Goal: Transaction & Acquisition: Purchase product/service

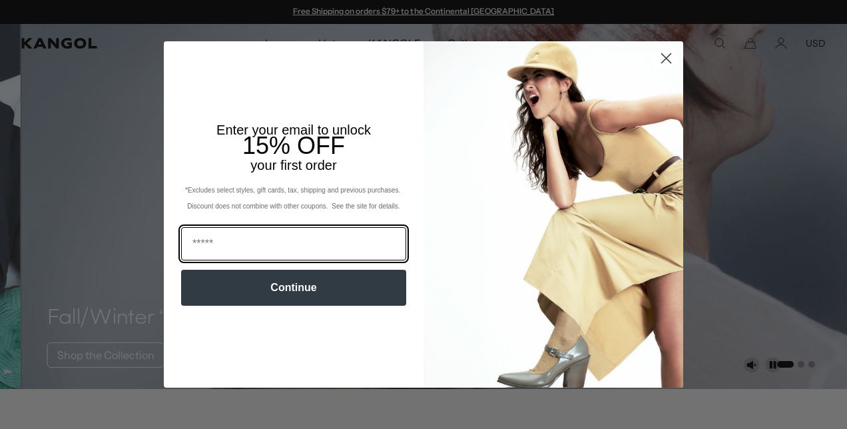
click at [243, 241] on input "Email" at bounding box center [293, 243] width 225 height 33
type input "**********"
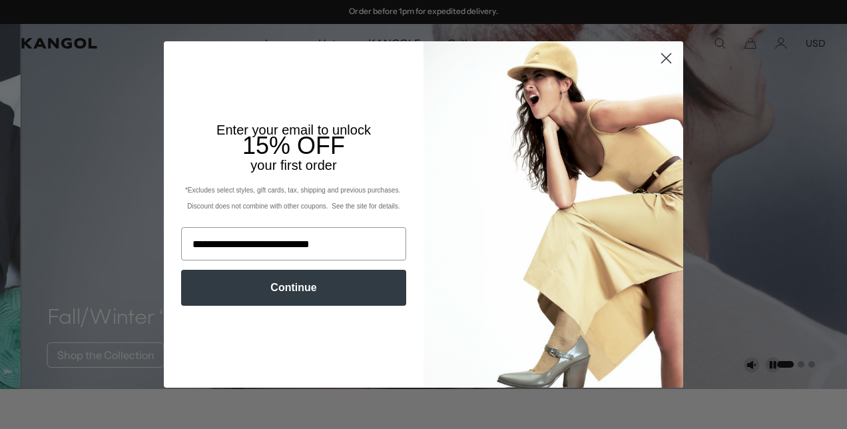
click at [249, 301] on button "Continue" at bounding box center [293, 288] width 225 height 36
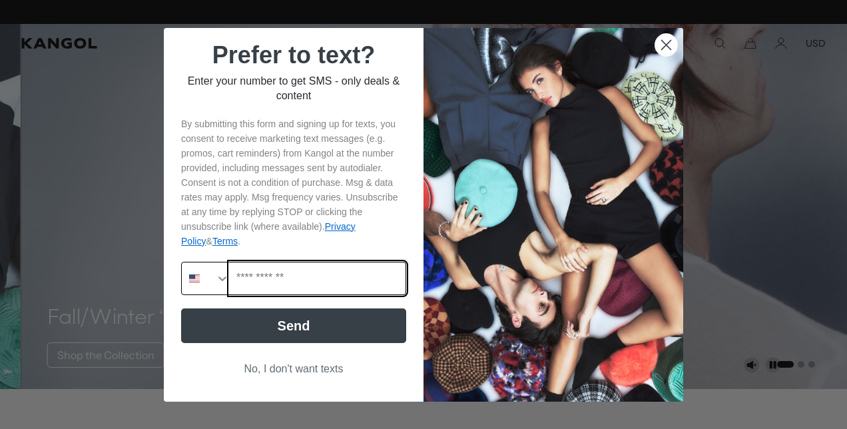
scroll to position [0, 0]
click at [262, 281] on input "Phone Number" at bounding box center [318, 278] width 176 height 32
click at [262, 284] on input "Phone Number" at bounding box center [318, 278] width 176 height 32
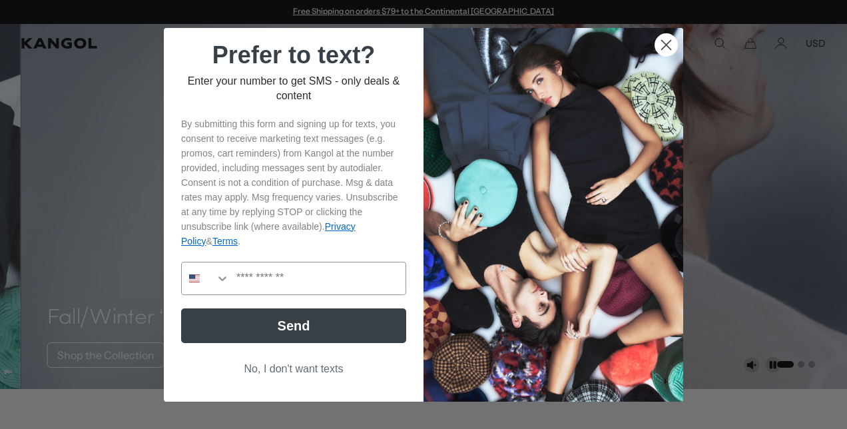
click at [272, 374] on button "No, I don't want texts" at bounding box center [293, 368] width 225 height 25
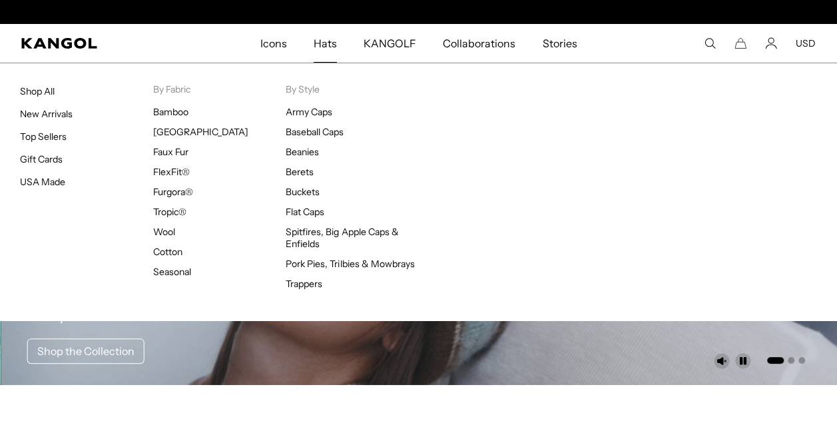
scroll to position [0, 274]
click at [341, 45] on link "Hats" at bounding box center [325, 43] width 50 height 39
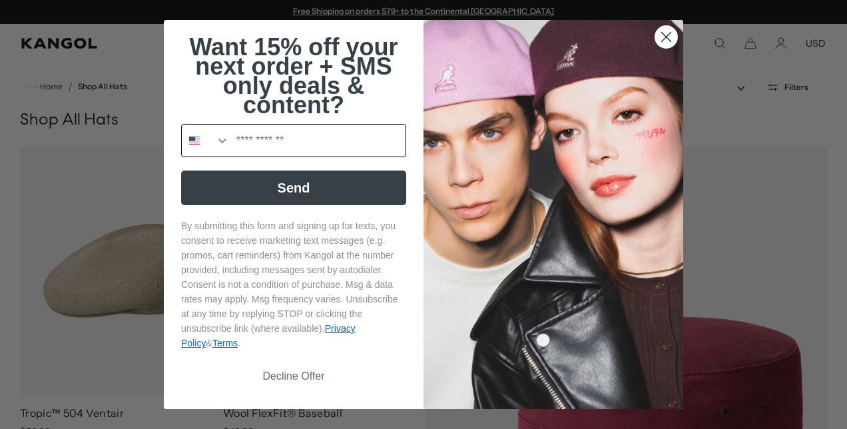
click at [285, 142] on input "Phone Number" at bounding box center [318, 140] width 176 height 32
click at [230, 273] on p "By submitting this form and signing up for texts, you consent to receive market…" at bounding box center [293, 284] width 225 height 132
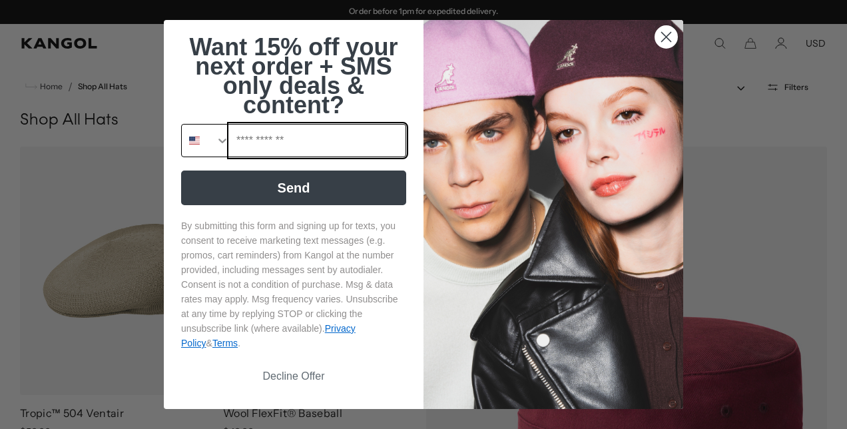
click at [243, 130] on input "Phone Number" at bounding box center [318, 140] width 176 height 32
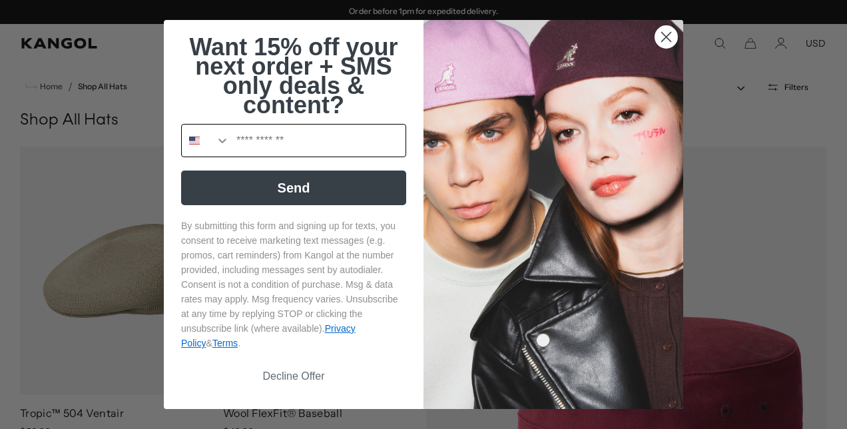
click at [206, 138] on button "Search Countries" at bounding box center [206, 140] width 48 height 32
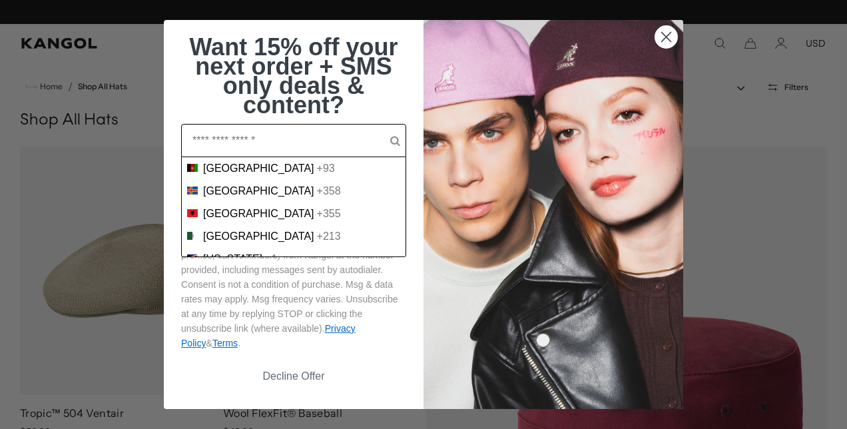
scroll to position [0, 0]
click at [216, 142] on input "POPUP Form" at bounding box center [291, 140] width 198 height 32
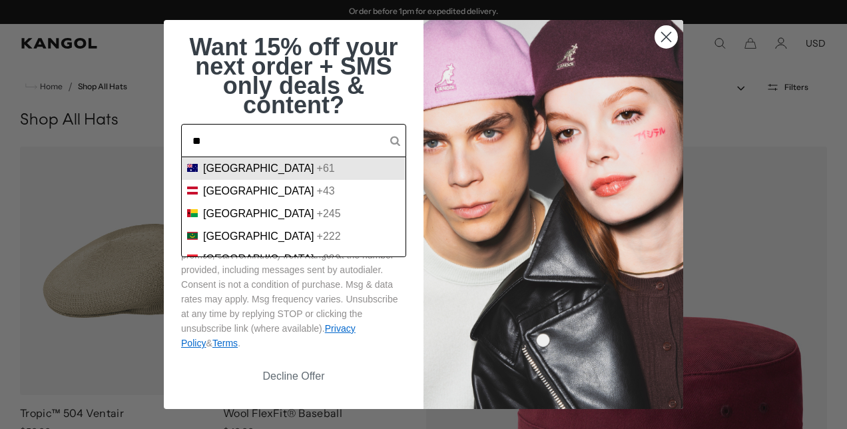
type input "**"
click at [216, 167] on span "Australia" at bounding box center [258, 168] width 111 height 12
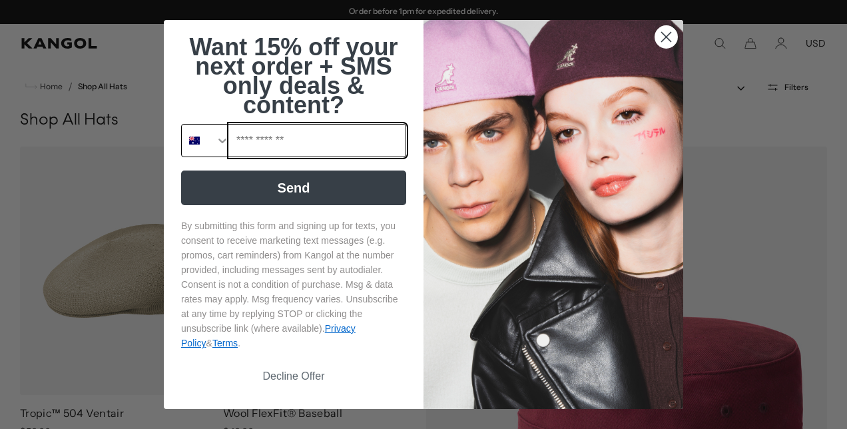
click at [238, 146] on input "Phone Number" at bounding box center [318, 140] width 176 height 32
type input "**********"
click input "******" at bounding box center [0, 0] width 0 height 0
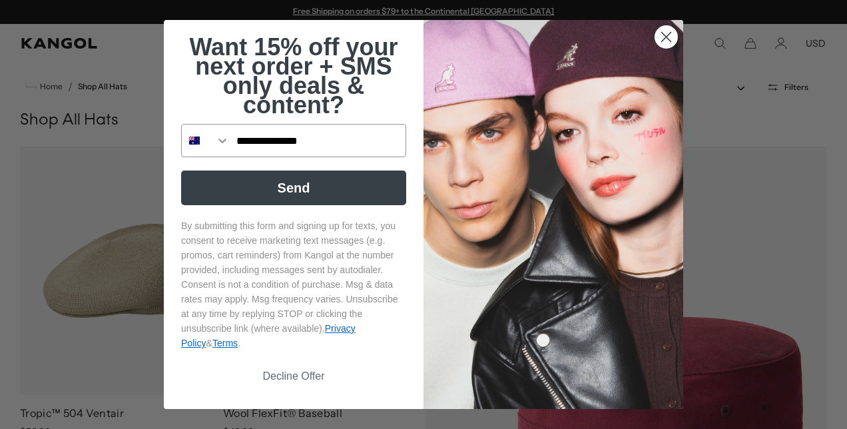
click at [280, 198] on button "Send" at bounding box center [293, 187] width 225 height 35
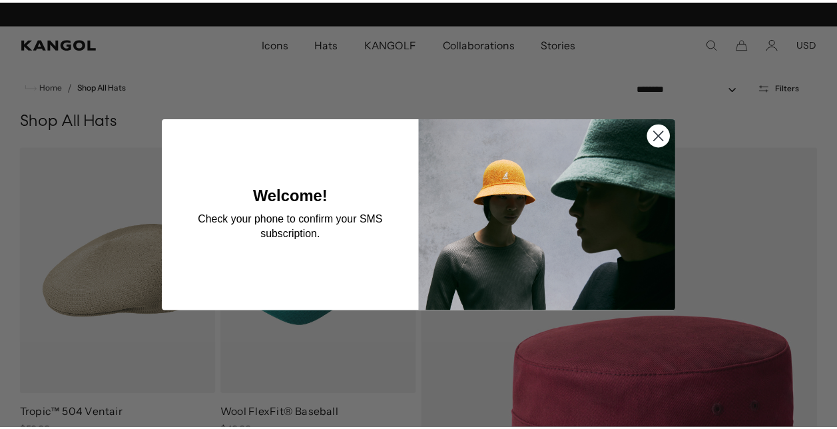
scroll to position [0, 274]
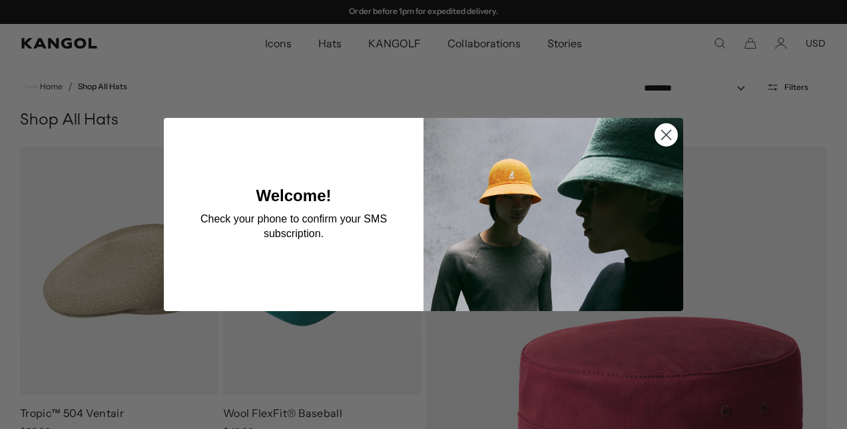
click at [666, 136] on circle "Close dialog" at bounding box center [666, 135] width 22 height 22
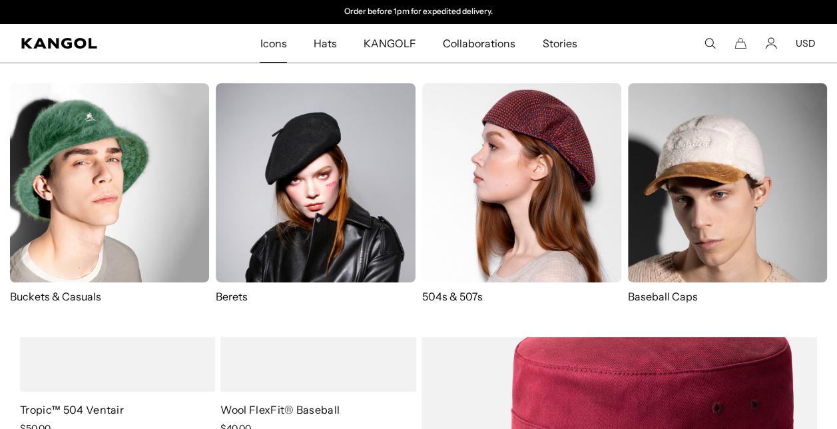
click at [73, 233] on img at bounding box center [109, 182] width 199 height 199
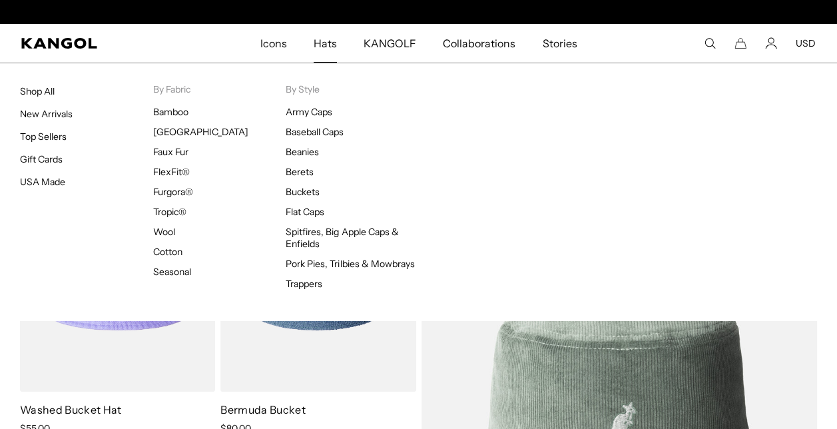
scroll to position [0, 274]
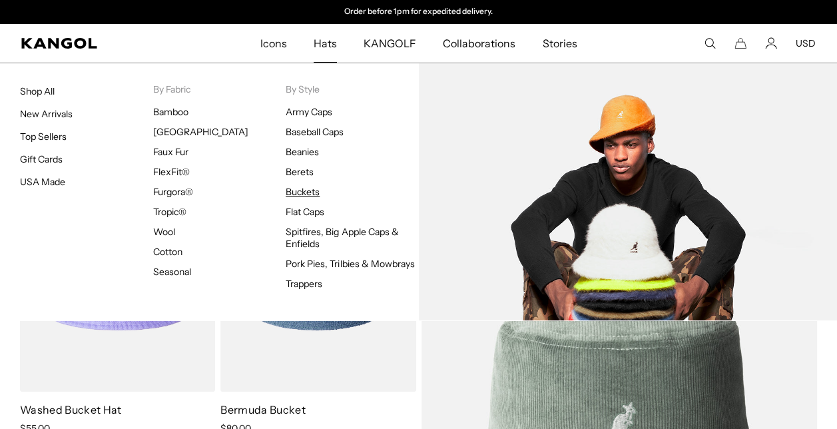
click at [297, 192] on link "Buckets" at bounding box center [303, 192] width 34 height 12
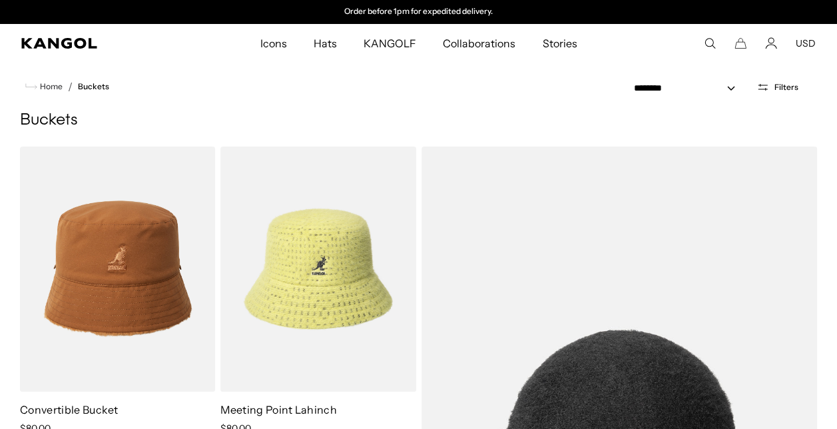
click at [785, 85] on span "Filters" at bounding box center [786, 87] width 24 height 9
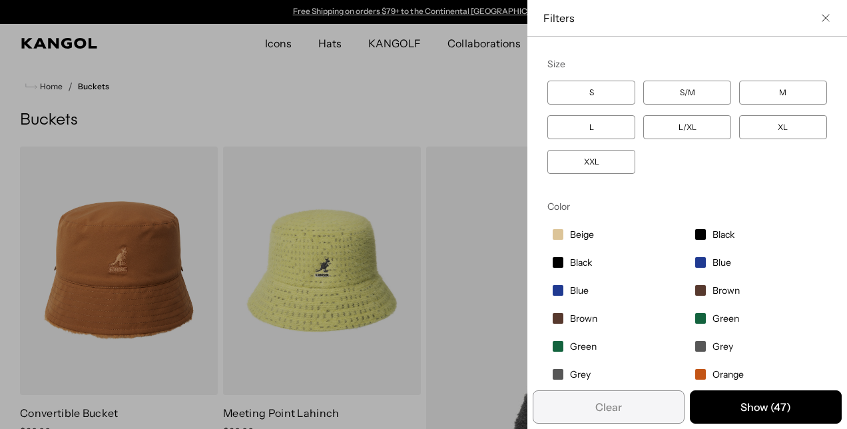
click at [286, 120] on div "Close filters list" at bounding box center [423, 214] width 847 height 429
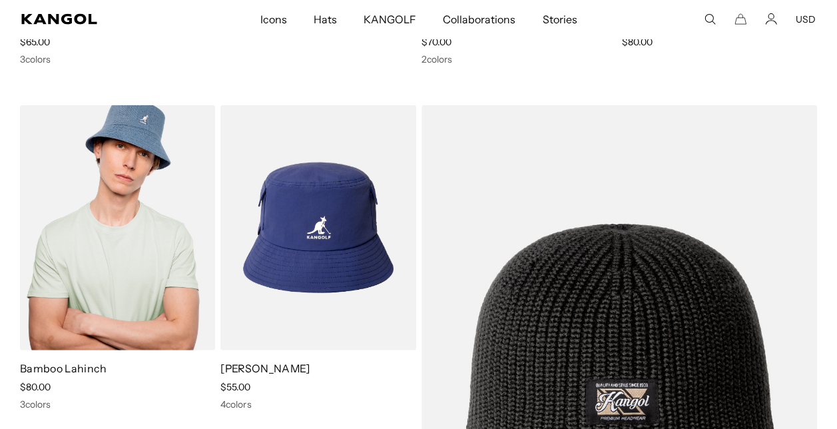
click at [73, 260] on img at bounding box center [117, 227] width 195 height 245
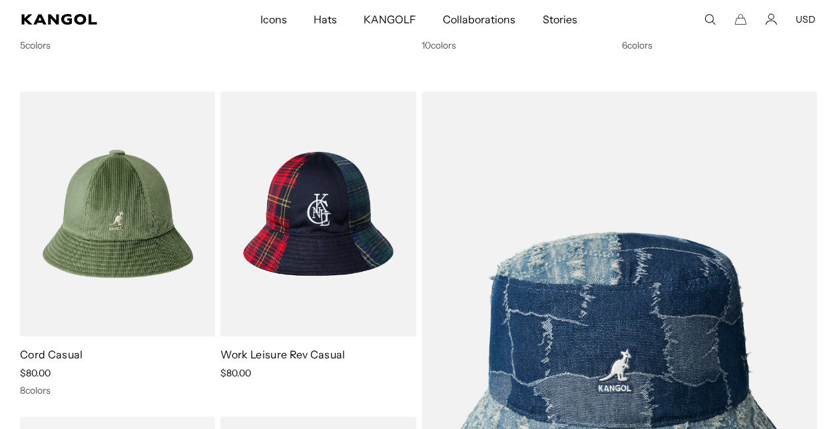
scroll to position [2729, 0]
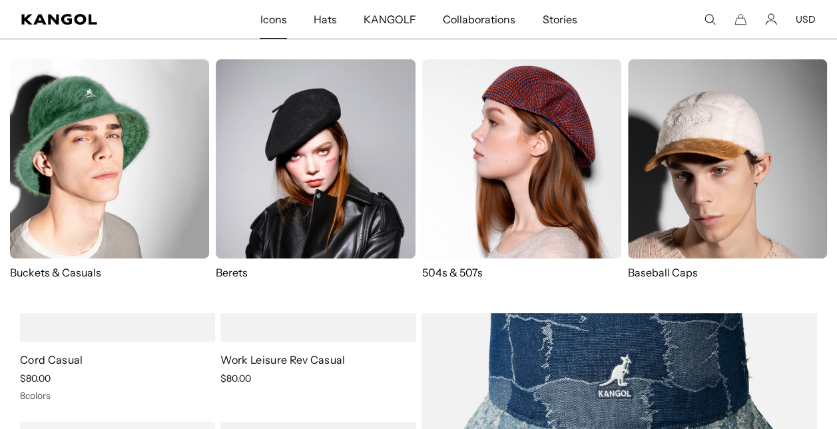
click at [120, 192] on img at bounding box center [109, 158] width 199 height 199
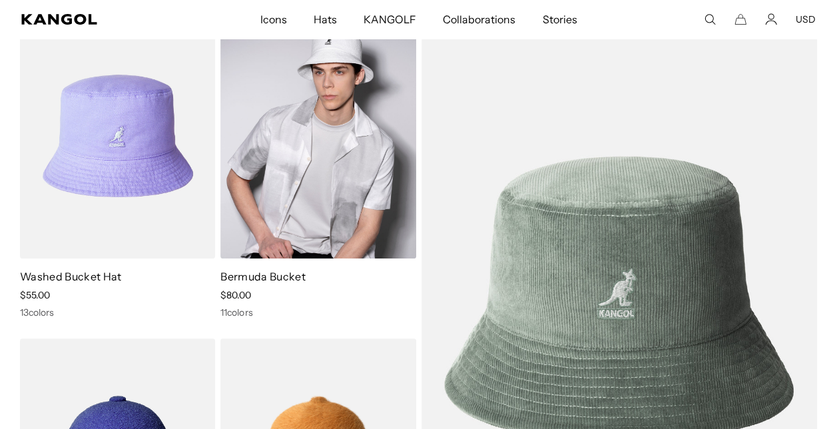
click at [339, 164] on img at bounding box center [317, 135] width 195 height 245
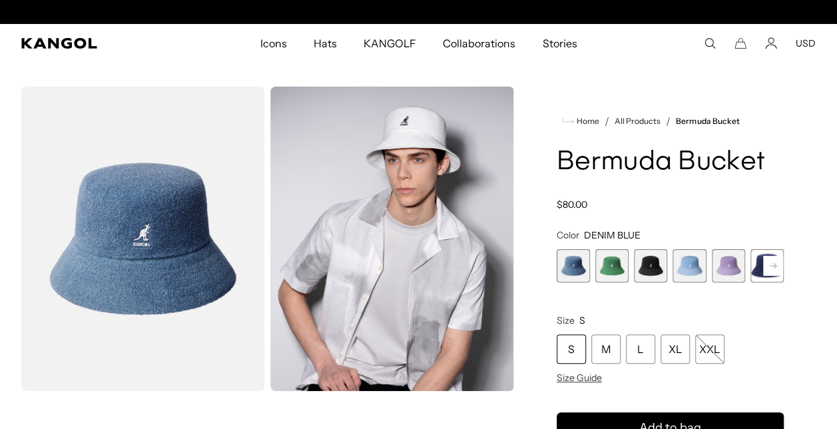
scroll to position [0, 274]
click at [610, 266] on span "2 of 11" at bounding box center [612, 265] width 33 height 33
click at [648, 270] on span "3 of 11" at bounding box center [650, 265] width 33 height 33
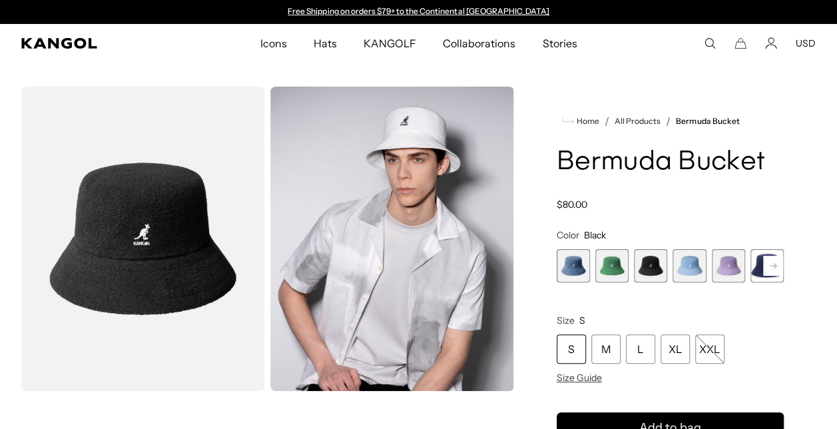
click at [701, 271] on span "4 of 11" at bounding box center [688, 265] width 33 height 33
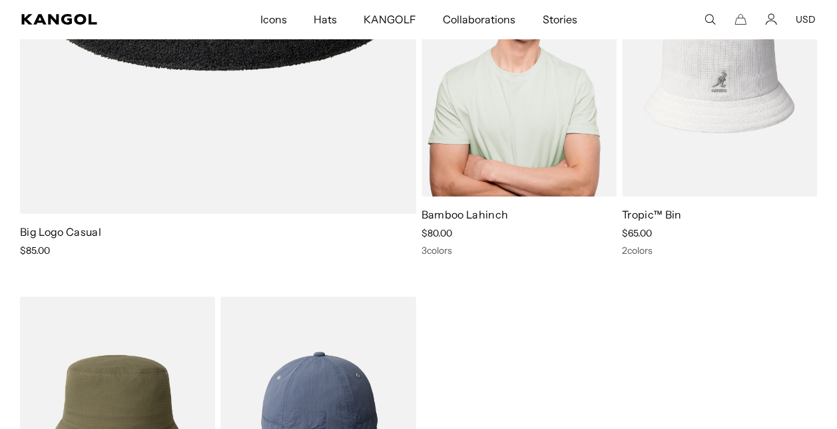
click at [522, 133] on img at bounding box center [518, 73] width 195 height 245
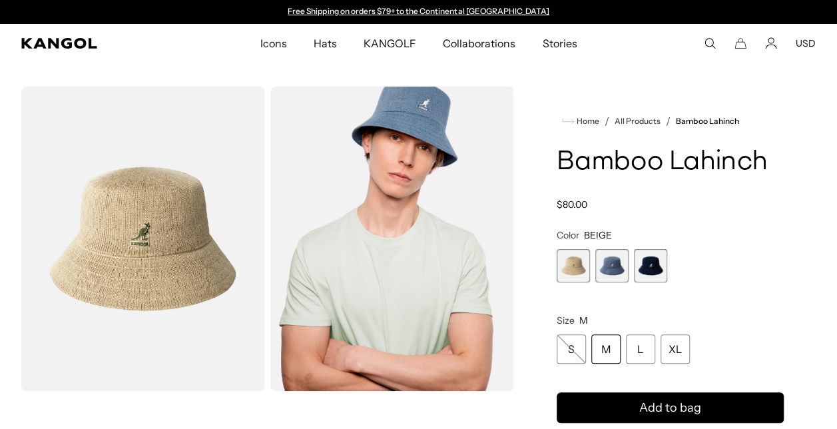
click at [618, 264] on span "2 of 3" at bounding box center [611, 265] width 33 height 33
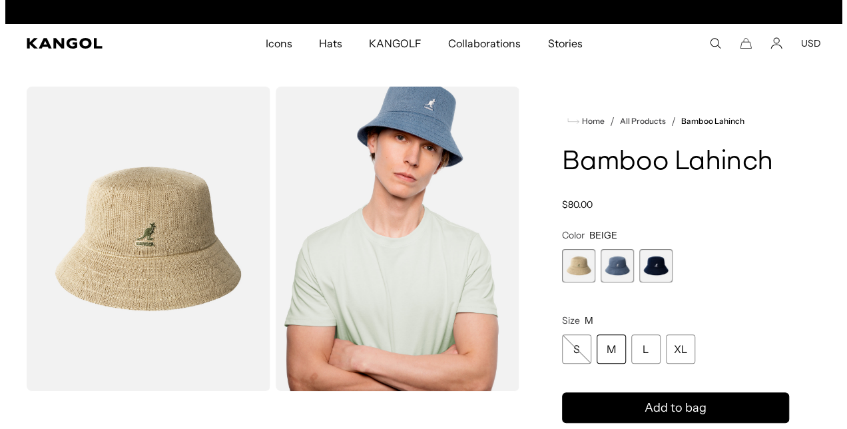
scroll to position [0, 274]
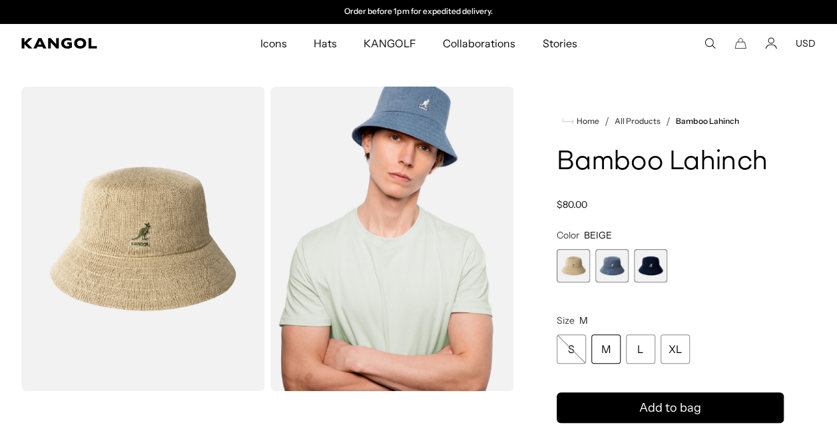
click at [613, 265] on span "2 of 3" at bounding box center [611, 265] width 33 height 33
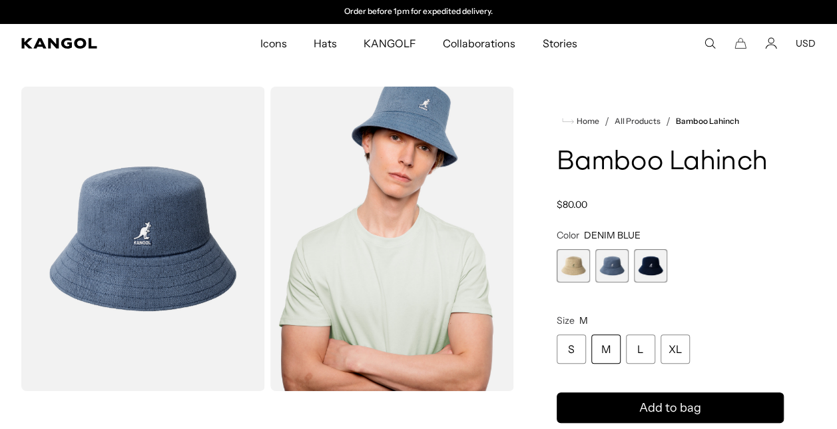
click at [640, 264] on span "3 of 3" at bounding box center [650, 265] width 33 height 33
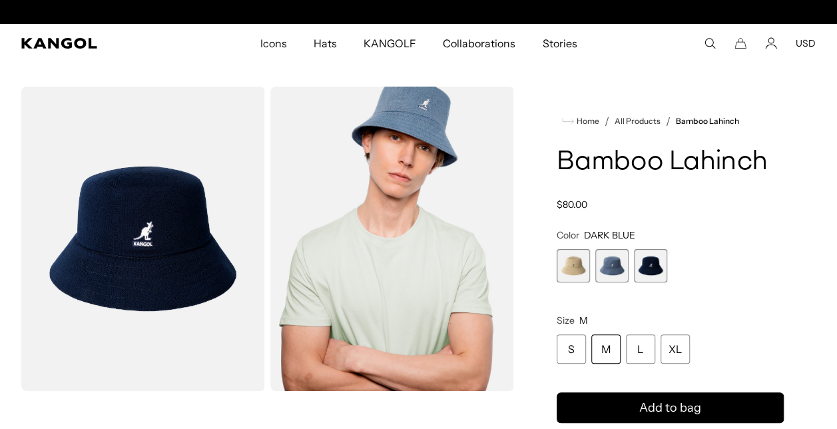
click at [173, 236] on img "Gallery Viewer" at bounding box center [143, 239] width 244 height 304
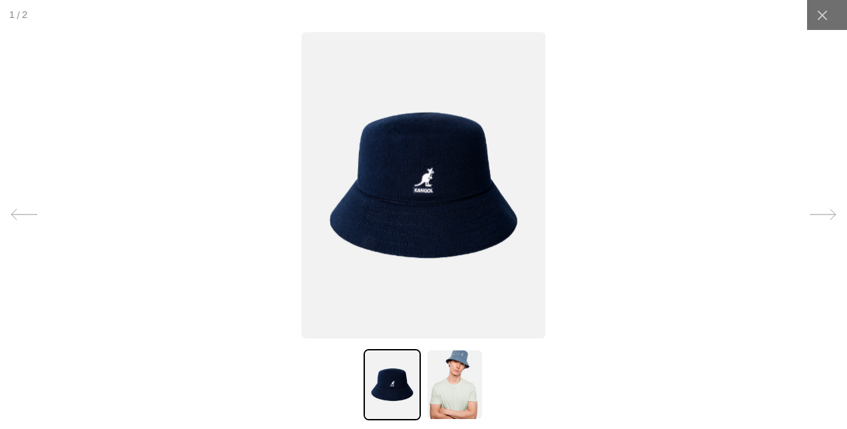
click at [408, 170] on img at bounding box center [424, 185] width 244 height 306
click at [211, 204] on div at bounding box center [423, 214] width 847 height 429
click at [817, 19] on icon at bounding box center [821, 15] width 13 height 13
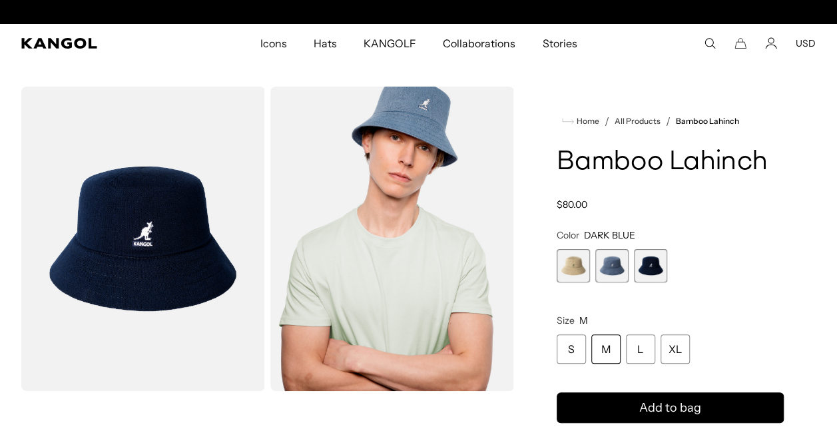
scroll to position [0, 274]
click at [607, 262] on span "2 of 3" at bounding box center [611, 265] width 33 height 33
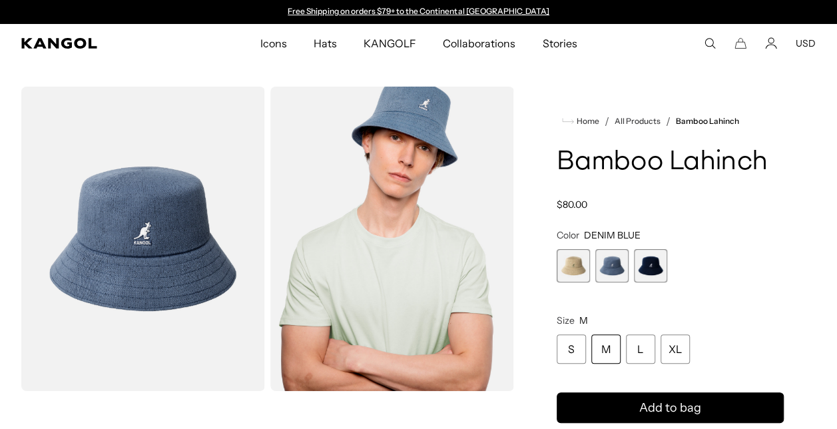
click at [573, 270] on span "1 of 3" at bounding box center [572, 265] width 33 height 33
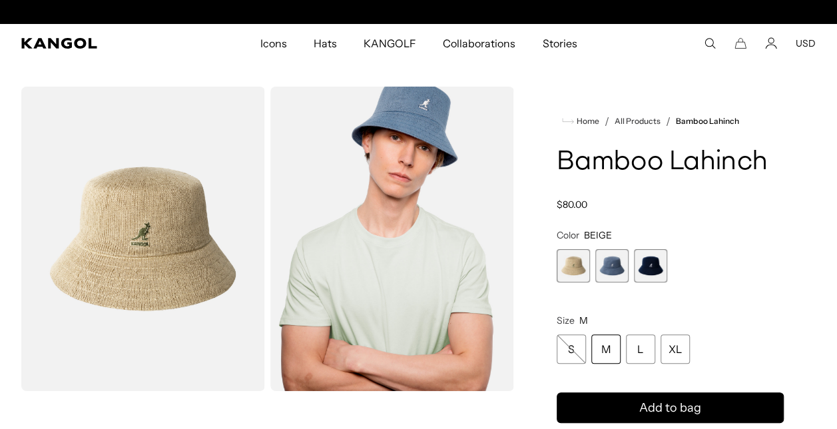
scroll to position [0, 274]
click at [624, 276] on span "2 of 3" at bounding box center [611, 265] width 33 height 33
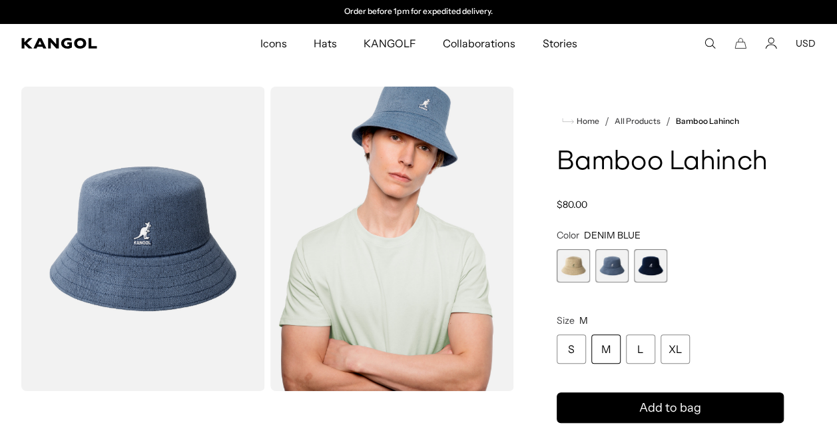
click at [648, 273] on span "3 of 3" at bounding box center [650, 265] width 33 height 33
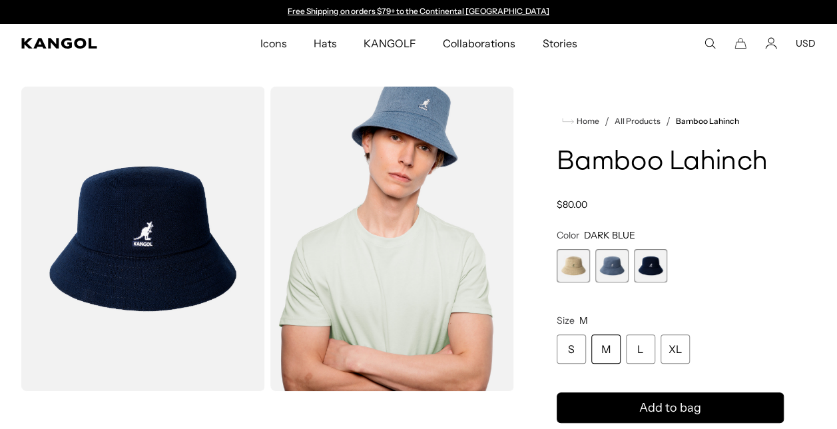
click at [606, 277] on span "2 of 3" at bounding box center [611, 265] width 33 height 33
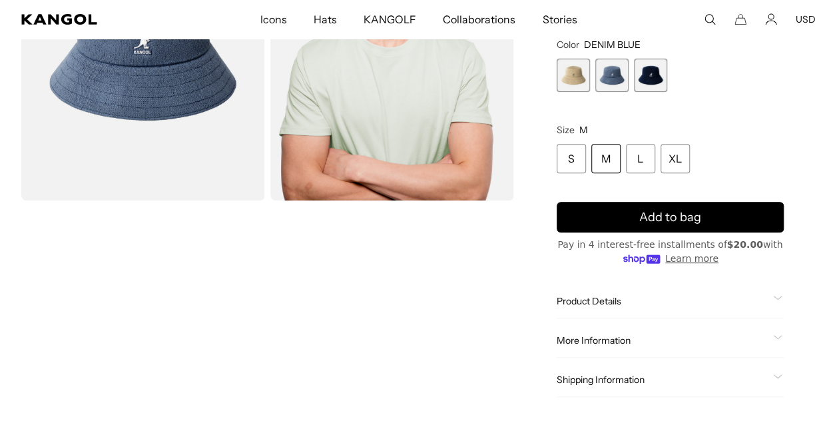
scroll to position [200, 0]
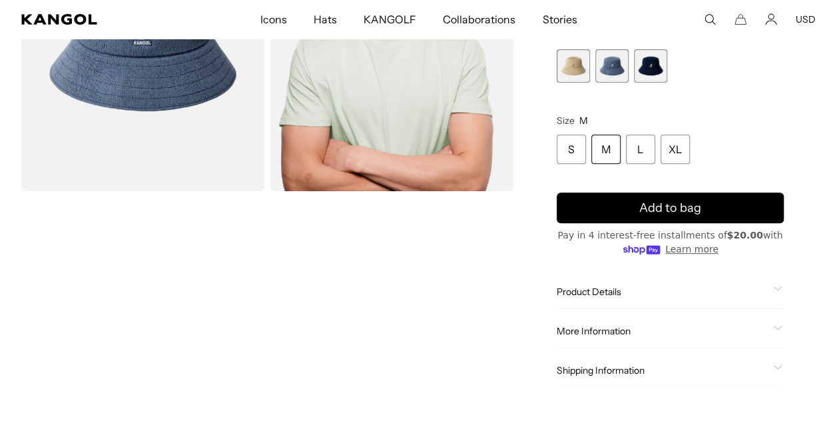
click at [602, 292] on span "Product Details" at bounding box center [661, 292] width 211 height 12
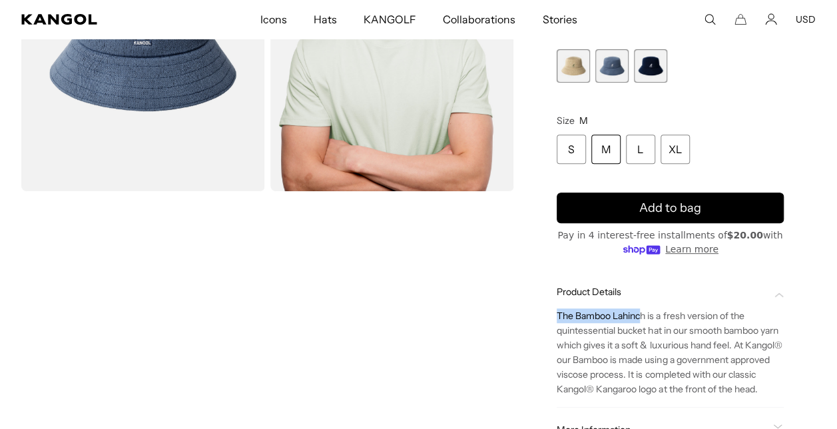
scroll to position [0, 0]
drag, startPoint x: 602, startPoint y: 292, endPoint x: 645, endPoint y: 316, distance: 49.1
click at [645, 316] on div "Home / All Products / Bamboo Lahinch Bamboo Lahinch Regular price $80.00 Regula…" at bounding box center [670, 200] width 291 height 626
copy p "The Bamboo Lahinch"
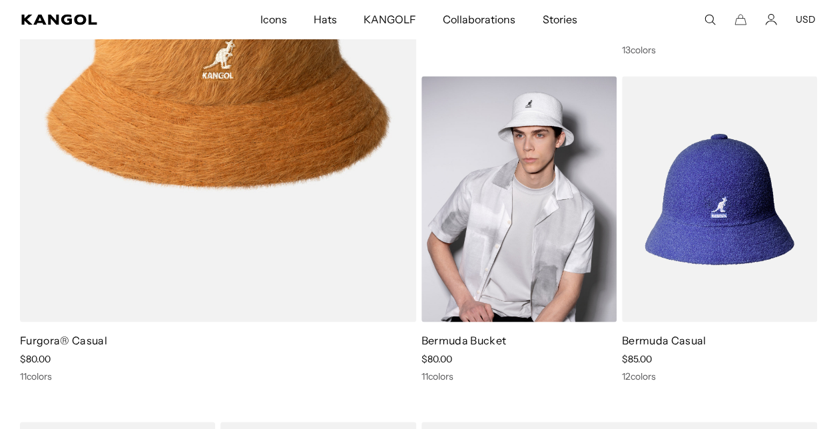
scroll to position [0, 274]
click at [547, 240] on img at bounding box center [518, 198] width 195 height 245
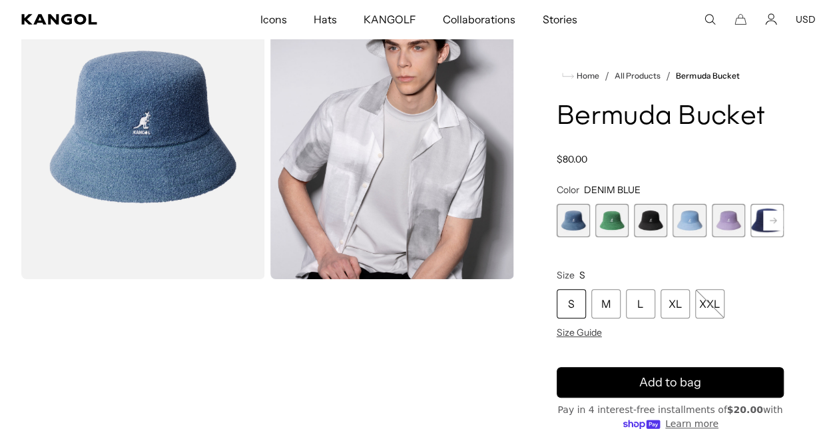
scroll to position [133, 0]
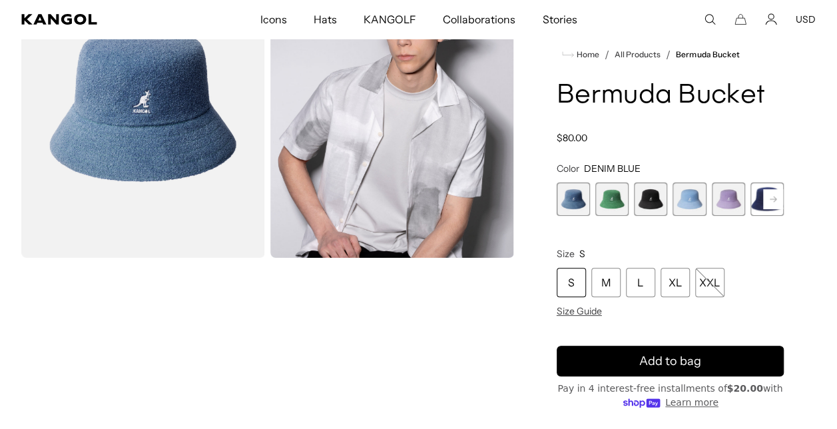
click at [614, 200] on span "2 of 11" at bounding box center [611, 198] width 33 height 33
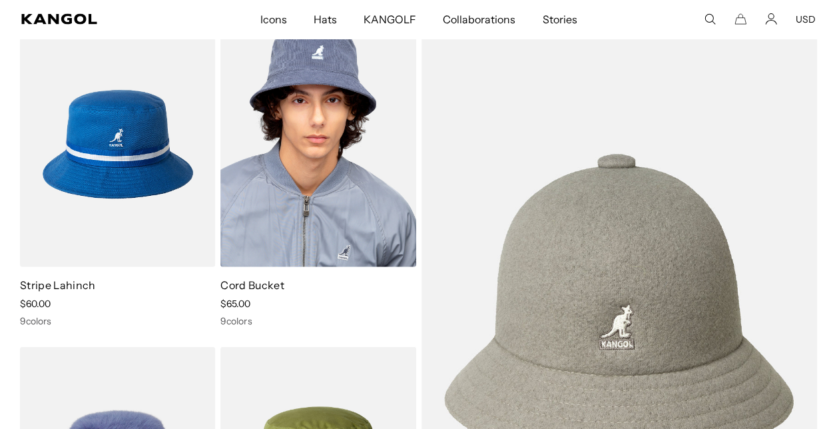
click at [381, 209] on img at bounding box center [317, 144] width 195 height 245
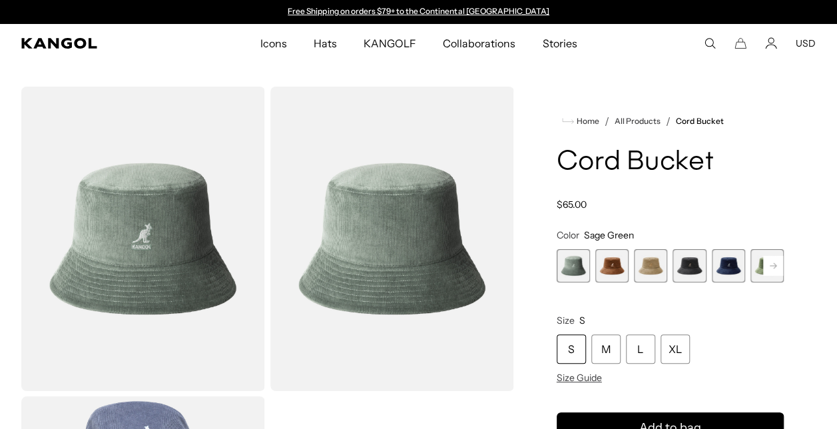
scroll to position [67, 0]
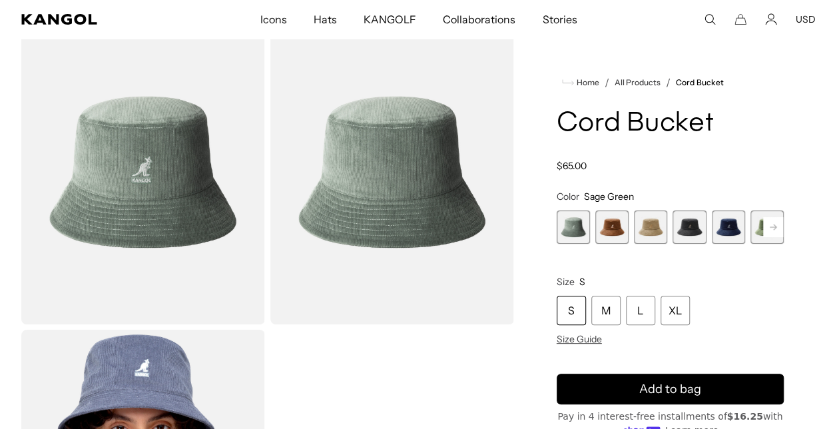
click at [741, 241] on span "5 of 9" at bounding box center [728, 226] width 33 height 33
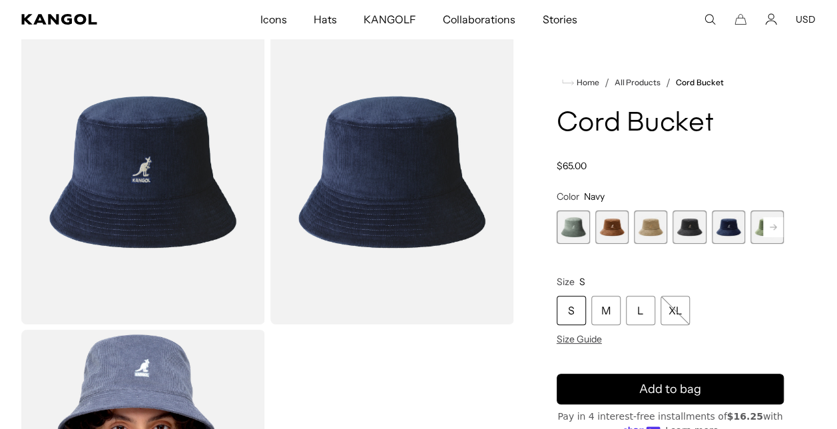
scroll to position [0, 274]
click at [763, 226] on rect at bounding box center [773, 227] width 20 height 20
click at [773, 229] on rect at bounding box center [773, 227] width 20 height 20
click at [772, 229] on rect at bounding box center [773, 227] width 20 height 20
click at [771, 229] on rect at bounding box center [773, 227] width 20 height 20
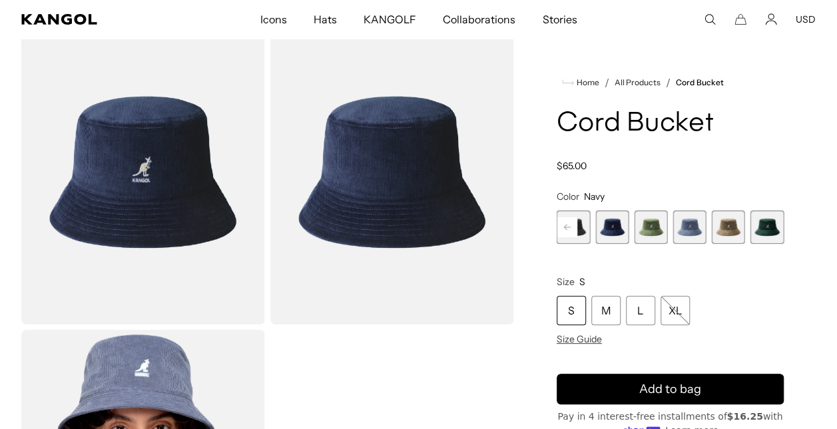
click at [680, 228] on span "7 of 9" at bounding box center [688, 226] width 33 height 33
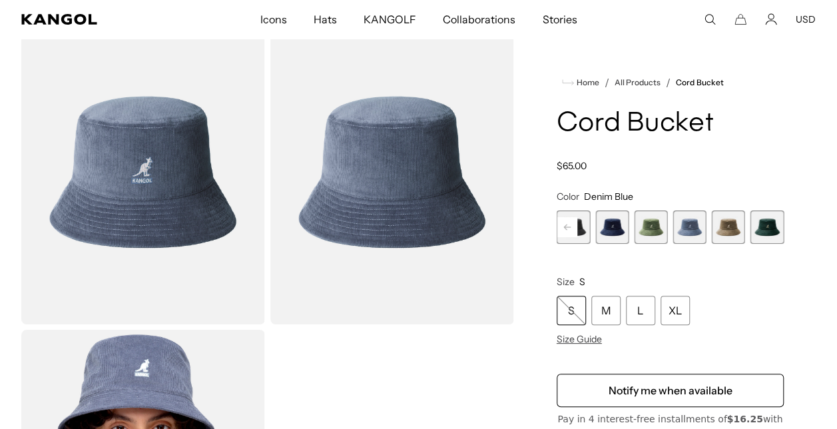
scroll to position [0, 274]
click at [685, 250] on variant-selects "Color Denim Blue Previous Next Sage Green Variant sold out or unavailable Wood …" at bounding box center [669, 267] width 227 height 154
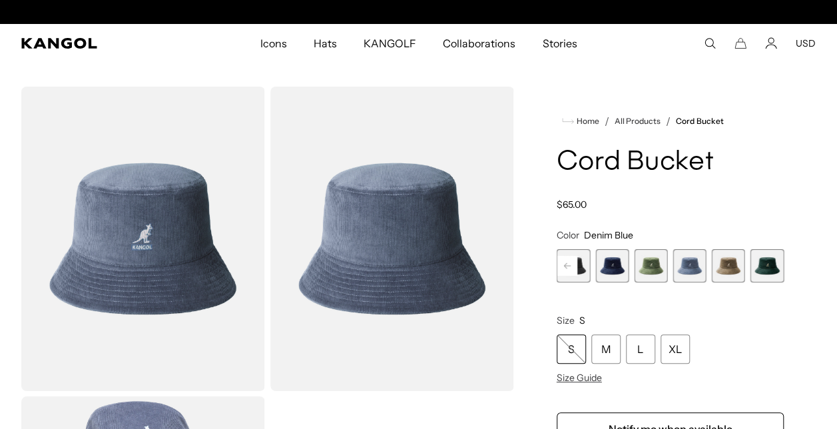
scroll to position [0, 0]
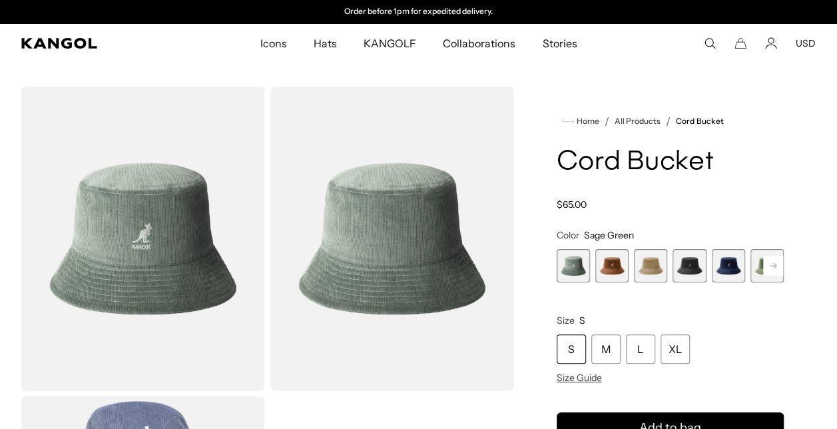
click at [777, 263] on rect at bounding box center [773, 266] width 20 height 20
click at [769, 265] on rect at bounding box center [773, 266] width 20 height 20
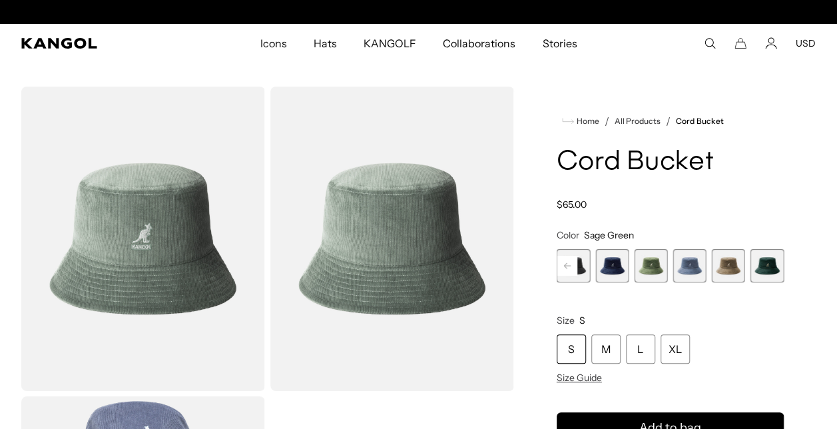
click at [769, 265] on span "9 of 9" at bounding box center [766, 265] width 33 height 33
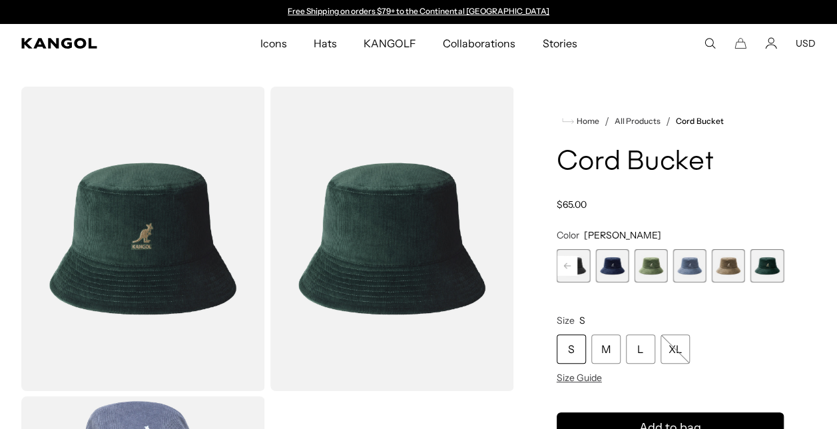
click at [761, 265] on span "9 of 9" at bounding box center [766, 265] width 33 height 33
click at [734, 271] on span "8 of 9" at bounding box center [728, 265] width 33 height 33
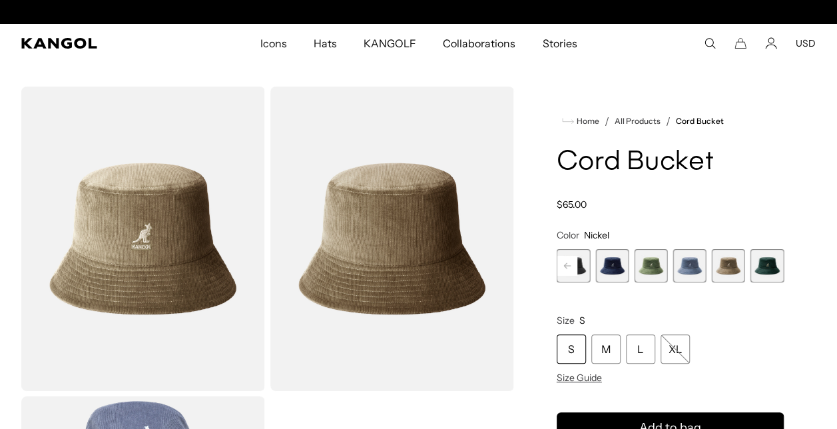
scroll to position [0, 274]
click at [729, 265] on span "8 of 9" at bounding box center [728, 265] width 33 height 33
click at [696, 264] on span "7 of 9" at bounding box center [688, 265] width 33 height 33
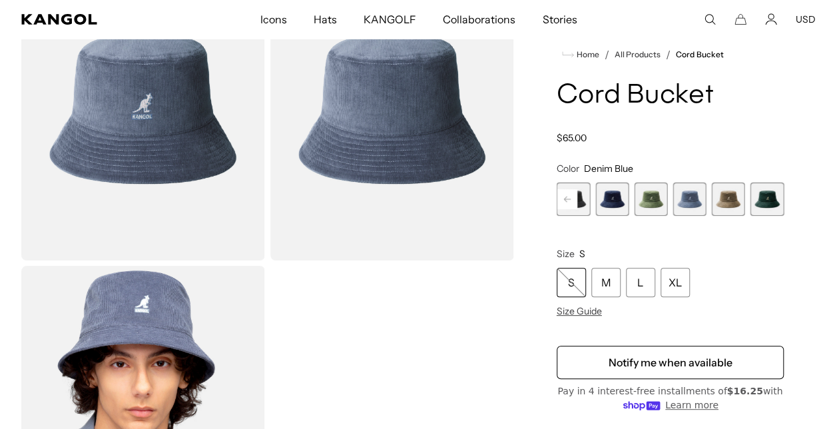
scroll to position [133, 0]
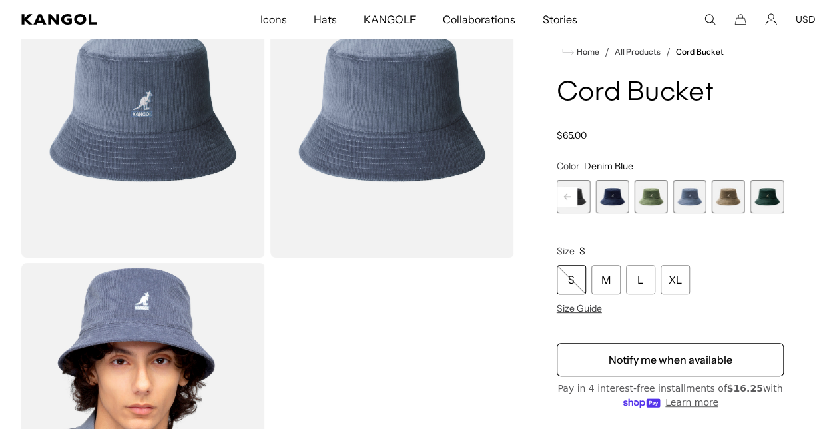
click at [607, 200] on span "5 of 9" at bounding box center [611, 196] width 33 height 33
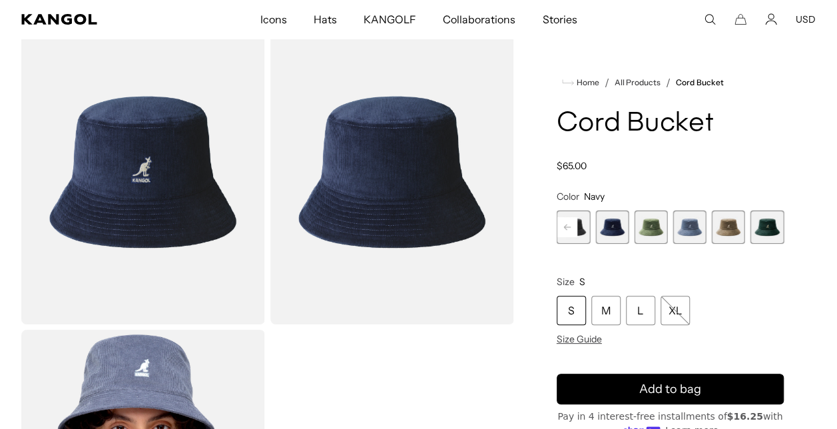
scroll to position [0, 274]
click at [692, 233] on span "7 of 9" at bounding box center [688, 226] width 33 height 33
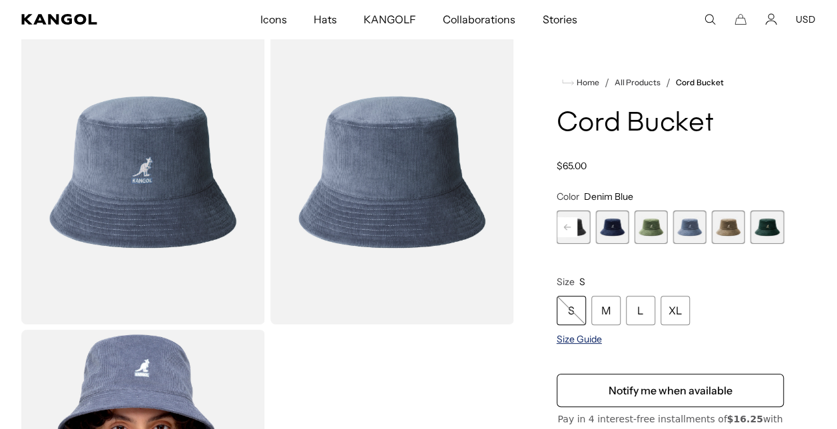
click at [571, 337] on span "Size Guide" at bounding box center [578, 339] width 45 height 12
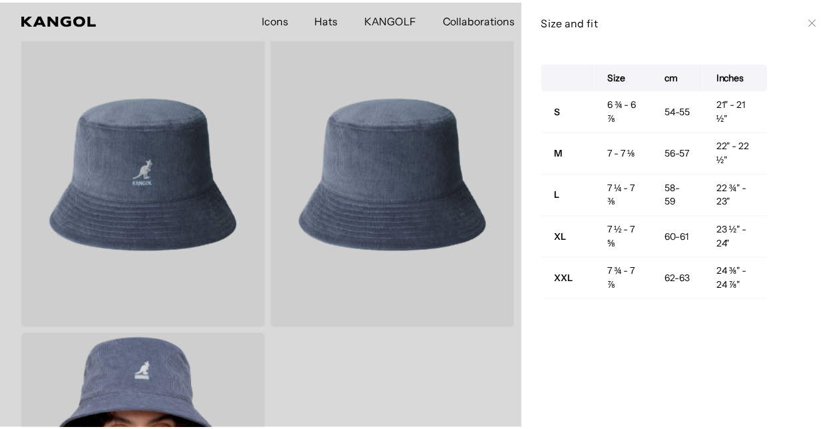
scroll to position [0, 274]
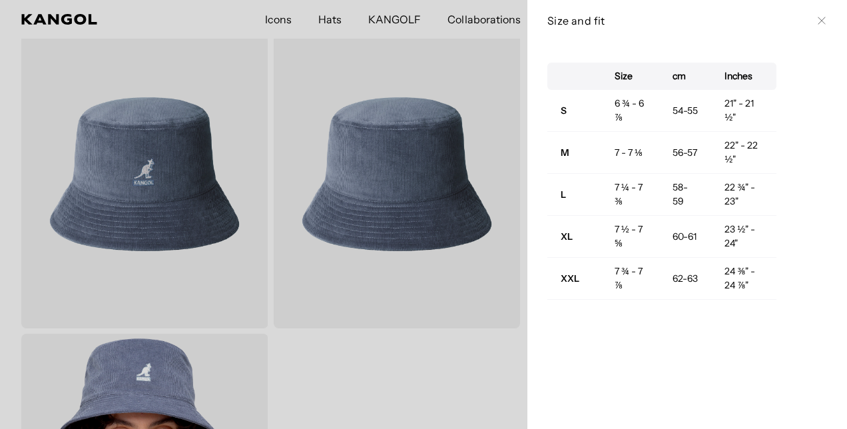
click at [817, 21] on icon at bounding box center [821, 21] width 8 height 8
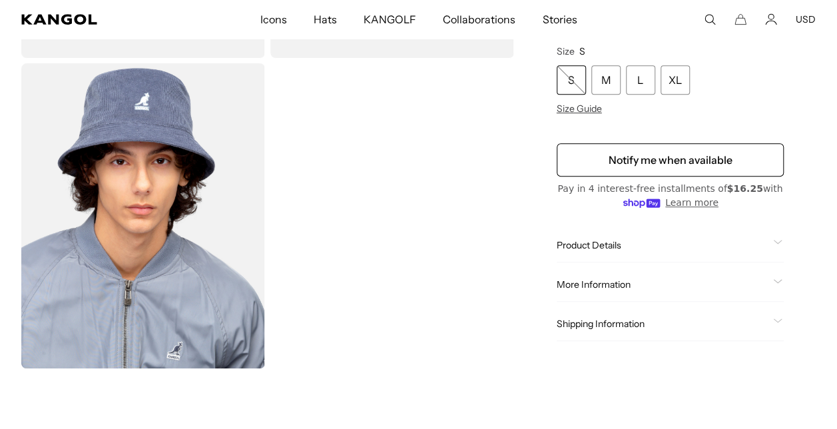
scroll to position [0, 0]
click at [588, 238] on div "Product Details The Cord Bucket is made using fine wale cord in our classic buc…" at bounding box center [669, 246] width 227 height 34
click at [585, 254] on div "Product Details The Cord Bucket is made using fine wale cord in our classic buc…" at bounding box center [669, 246] width 227 height 34
click at [579, 250] on span "Product Details" at bounding box center [661, 246] width 211 height 12
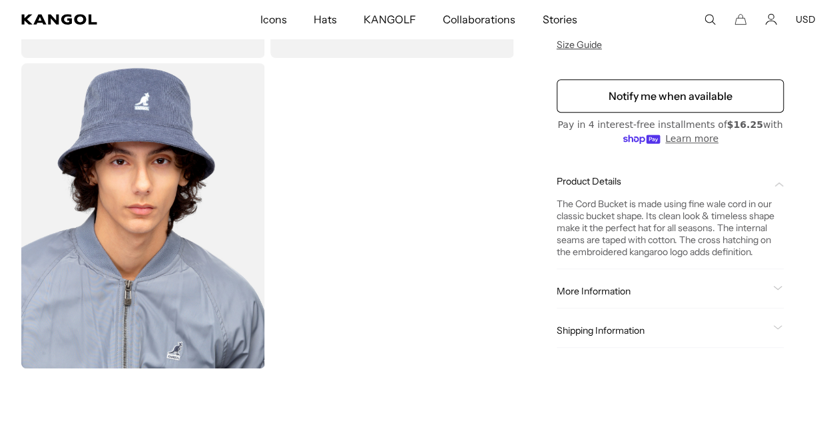
scroll to position [0, 274]
click at [588, 282] on div "More Information Style ID K4228HT Shape Bucket Fabrication Corduroy Material 98…" at bounding box center [669, 291] width 227 height 34
click at [584, 297] on span "More Information" at bounding box center [661, 291] width 211 height 12
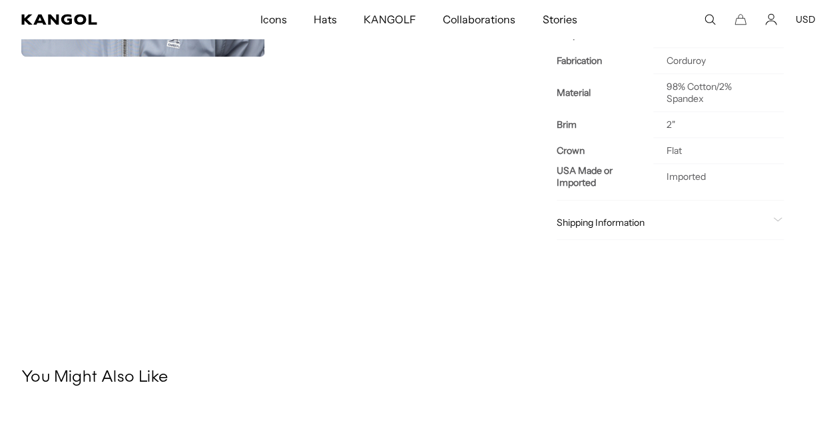
scroll to position [666, 0]
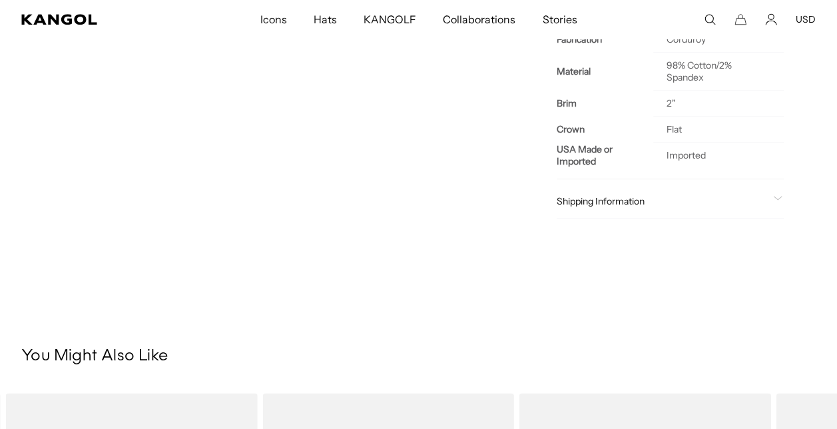
click at [580, 195] on span "Shipping Information" at bounding box center [661, 201] width 211 height 12
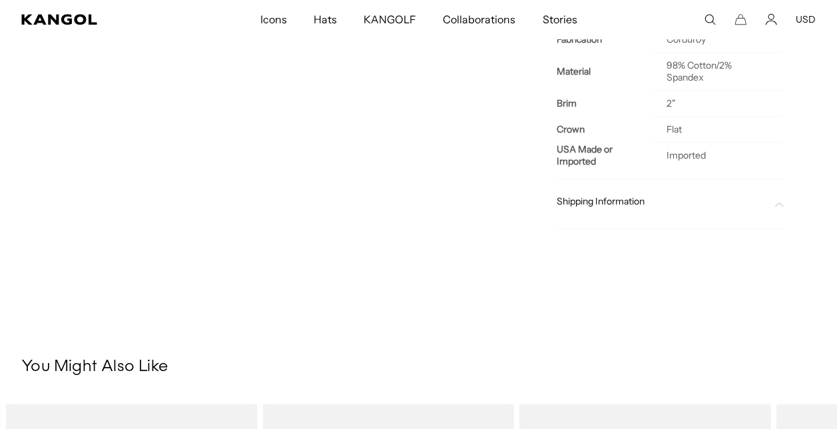
scroll to position [0, 0]
click at [565, 207] on div at bounding box center [669, 212] width 227 height 11
click at [567, 198] on span "Shipping Information" at bounding box center [661, 201] width 211 height 12
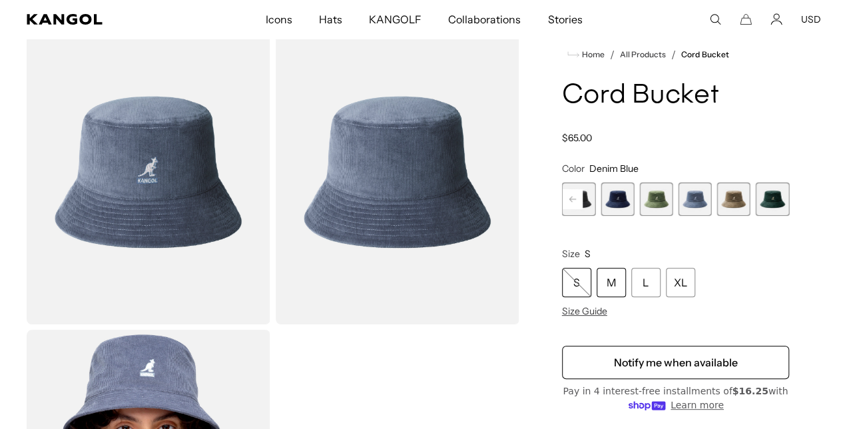
scroll to position [0, 274]
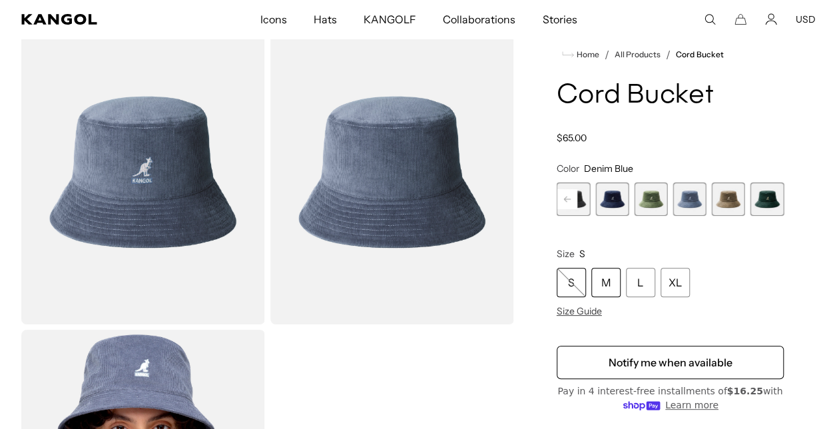
click at [598, 280] on div "M" at bounding box center [605, 282] width 29 height 29
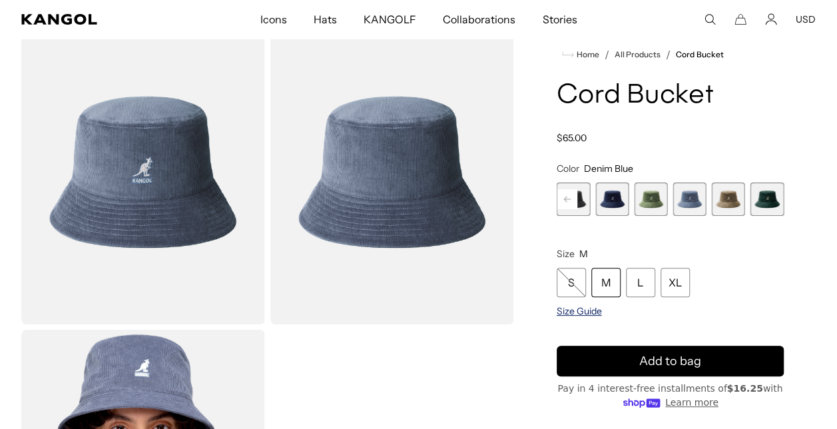
click at [574, 310] on span "Size Guide" at bounding box center [578, 311] width 45 height 12
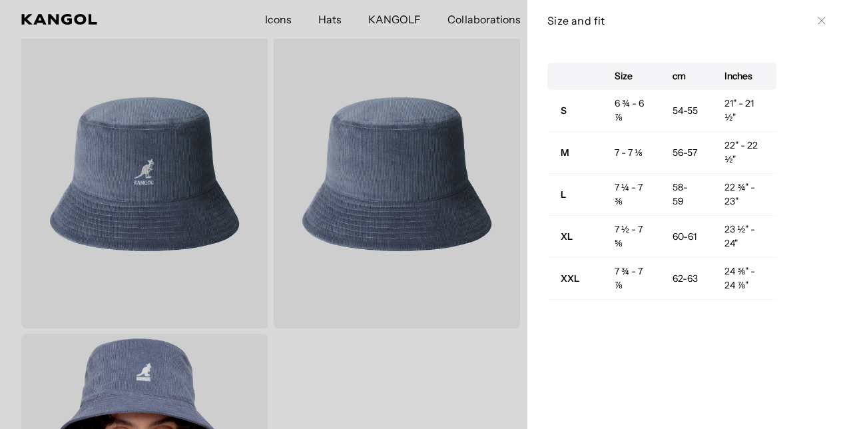
click at [324, 383] on div at bounding box center [423, 214] width 847 height 429
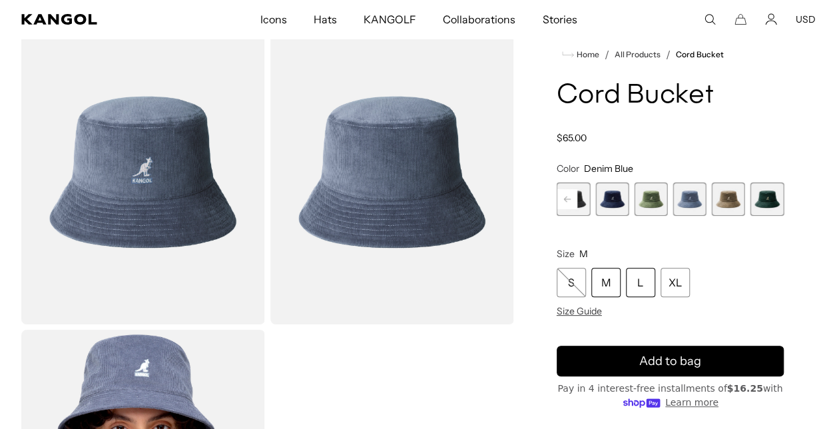
click at [636, 294] on div "L" at bounding box center [640, 282] width 29 height 29
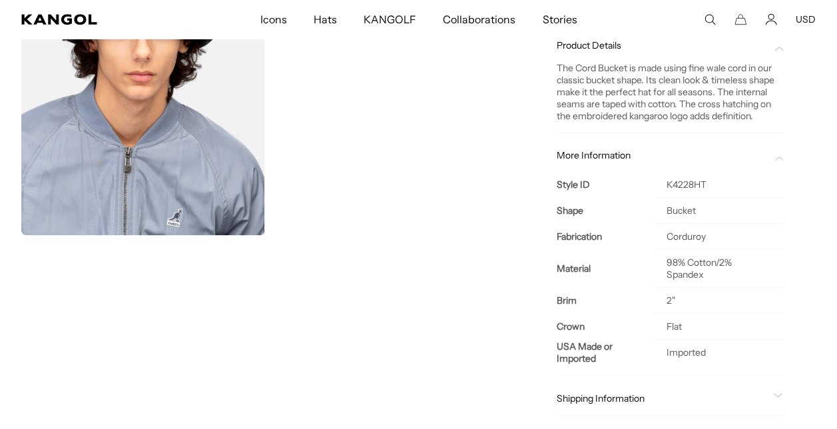
drag, startPoint x: 548, startPoint y: 303, endPoint x: 539, endPoint y: 306, distance: 9.7
click at [542, 306] on div "Home / All Products / Cord Bucket Cord Bucket Regular price $65.00 Regular pric…" at bounding box center [670, 31] width 291 height 821
click at [531, 312] on div "Home / All Products / Cord Bucket Cord Bucket Regular price $65.00 Regular pric…" at bounding box center [670, 31] width 291 height 821
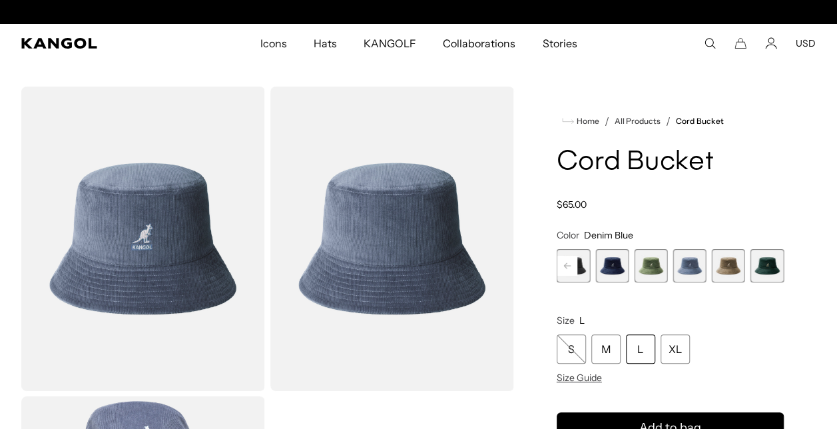
click at [807, 43] on button "USD" at bounding box center [805, 43] width 20 height 12
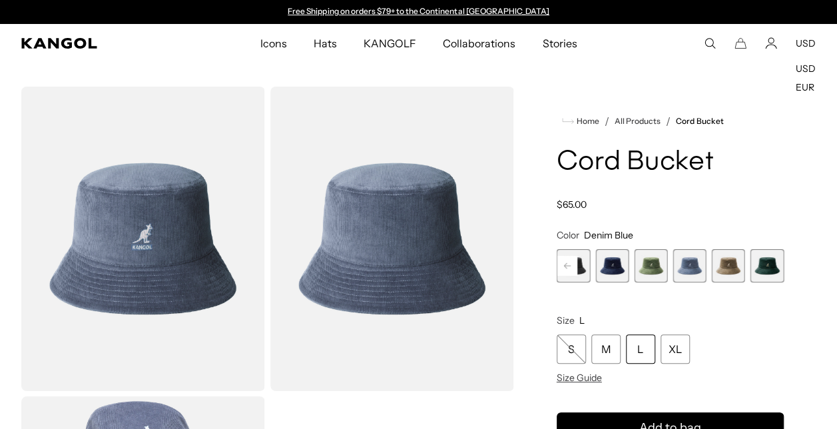
click at [734, 190] on div "Cord Bucket Regular price $65.00 Regular price Sale price $65.00" at bounding box center [669, 179] width 227 height 63
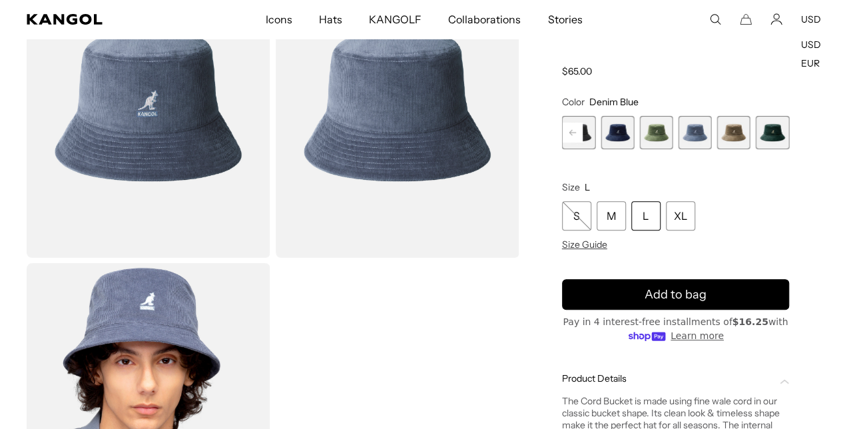
scroll to position [0, 274]
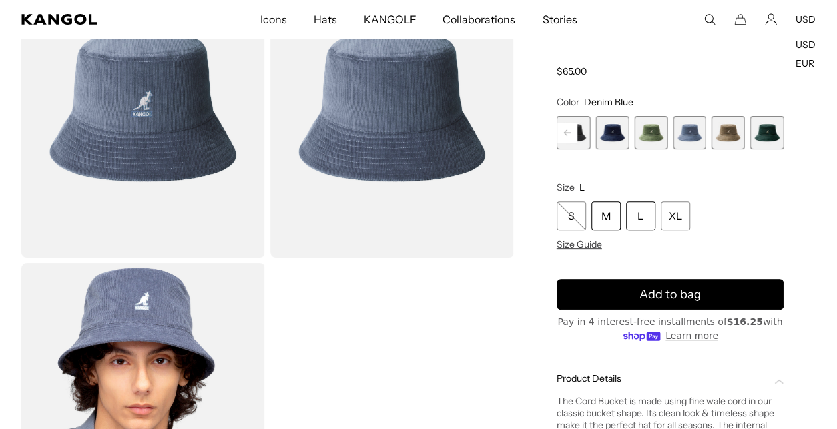
click at [602, 220] on div "M" at bounding box center [605, 215] width 29 height 29
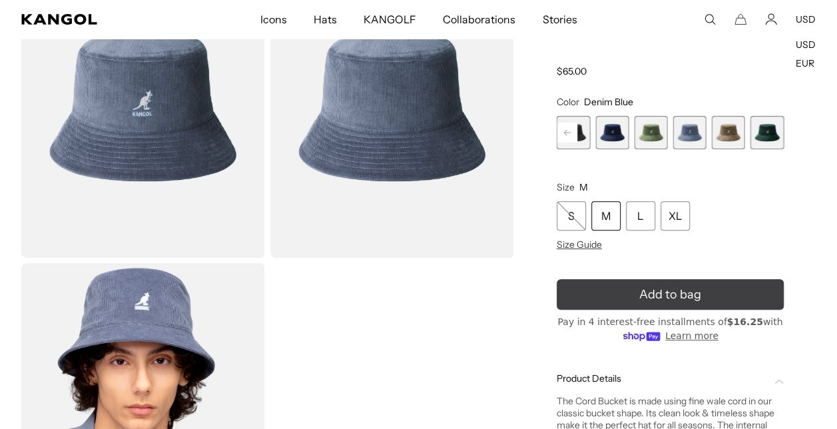
click at [603, 297] on button "Add to bag" at bounding box center [669, 294] width 227 height 31
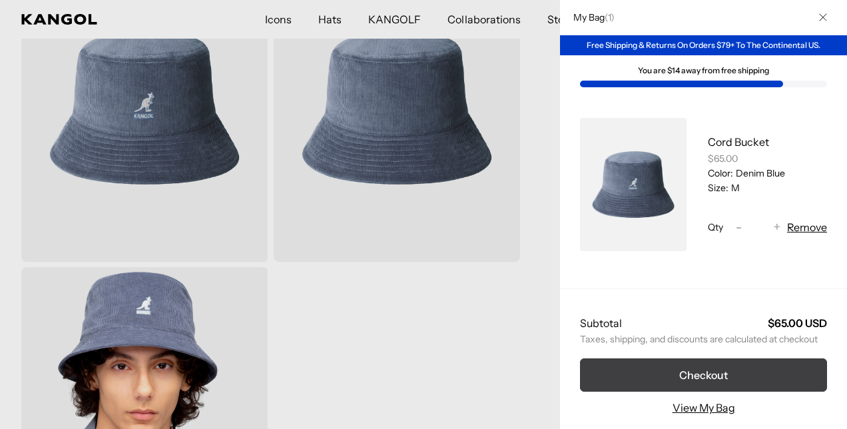
click at [710, 367] on button "Checkout" at bounding box center [703, 374] width 247 height 33
